Goal: Information Seeking & Learning: Find specific fact

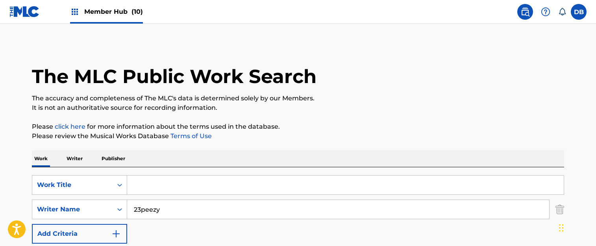
click at [193, 176] on input "Search Form" at bounding box center [345, 185] width 437 height 19
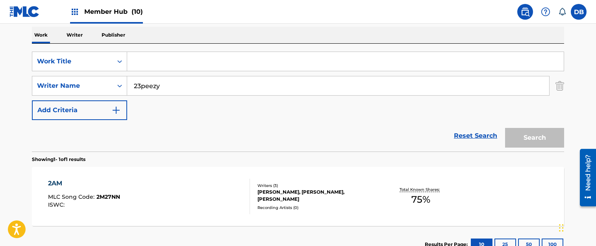
paste input "@me"
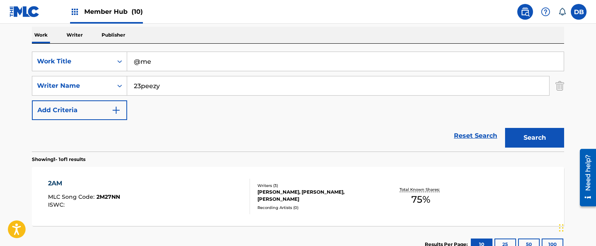
type input "@me"
drag, startPoint x: 178, startPoint y: 85, endPoint x: 120, endPoint y: 87, distance: 58.3
click at [120, 87] on div "SearchWithCriteriaef2a9efb-0767-4362-ae96-a5925124114c Writer Name 23peezy 23pe…" at bounding box center [298, 86] width 532 height 20
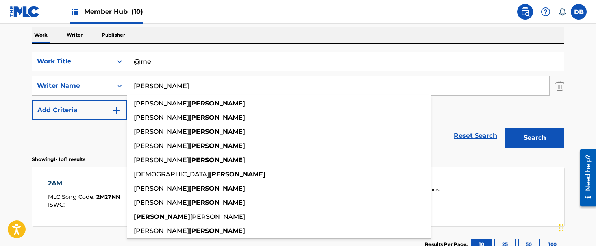
type input "[PERSON_NAME]"
click at [505, 128] on button "Search" at bounding box center [534, 138] width 59 height 20
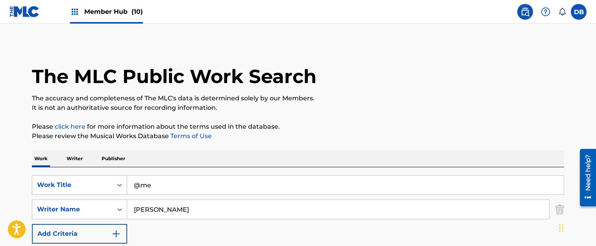
drag, startPoint x: 174, startPoint y: 190, endPoint x: 117, endPoint y: 185, distance: 57.3
click at [117, 185] on div "SearchWithCriteria61a4575d-b27f-43d6-898c-2401ec740b99 Work Title @me" at bounding box center [298, 185] width 532 height 20
type input "10"
drag, startPoint x: 176, startPoint y: 206, endPoint x: 117, endPoint y: 212, distance: 59.0
click at [117, 212] on div "SearchWithCriteriaef2a9efb-0767-4362-ae96-a5925124114c Writer Name [PERSON_NAME]" at bounding box center [298, 210] width 532 height 20
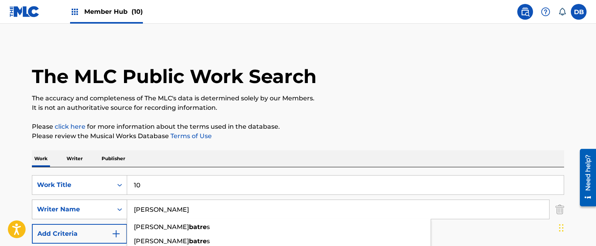
type input "[PERSON_NAME]"
click at [161, 187] on input "10" at bounding box center [345, 185] width 437 height 19
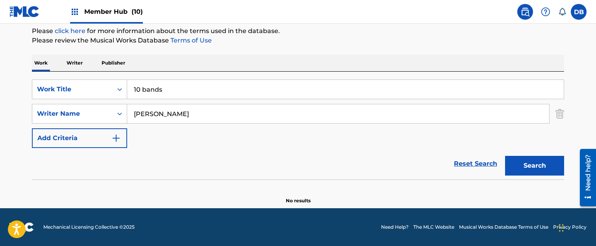
drag, startPoint x: 211, startPoint y: 75, endPoint x: 171, endPoint y: 95, distance: 44.9
click at [211, 75] on div "SearchWithCriteria61a4575d-b27f-43d6-898c-2401ec740b99 Work Title 10 bands Sear…" at bounding box center [298, 126] width 532 height 108
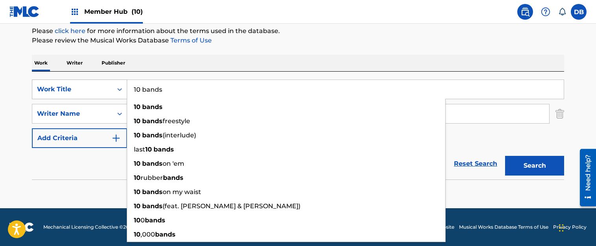
drag, startPoint x: 168, startPoint y: 94, endPoint x: 125, endPoint y: 90, distance: 43.1
click at [125, 92] on div "SearchWithCriteria61a4575d-b27f-43d6-898c-2401ec740b99 Work Title 10 bands 10 b…" at bounding box center [298, 90] width 532 height 20
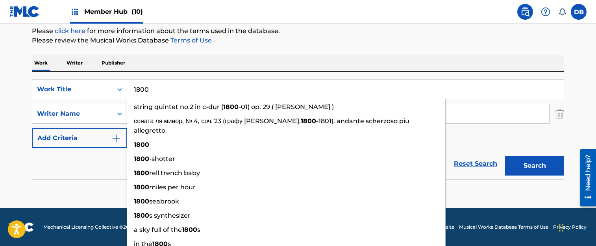
type input "1800"
click at [198, 59] on div "Work Writer Publisher" at bounding box center [298, 63] width 532 height 17
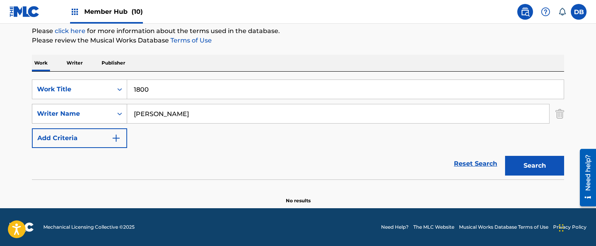
drag, startPoint x: 165, startPoint y: 119, endPoint x: 98, endPoint y: 119, distance: 67.7
click at [98, 119] on div "SearchWithCriteriaef2a9efb-0767-4362-ae96-a5925124114c Writer Name [PERSON_NAME]" at bounding box center [298, 114] width 532 height 20
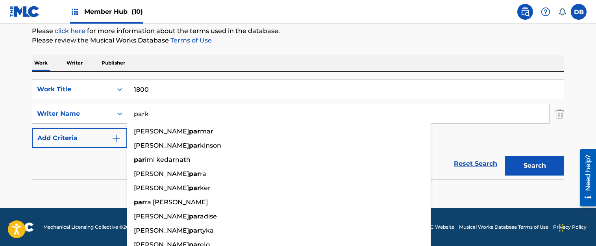
type input "park"
click at [505, 156] on button "Search" at bounding box center [534, 166] width 59 height 20
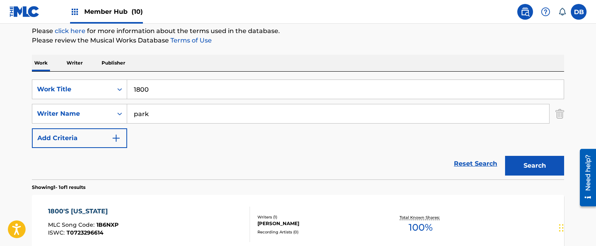
scroll to position [174, 0]
